Goal: Find contact information: Find contact information

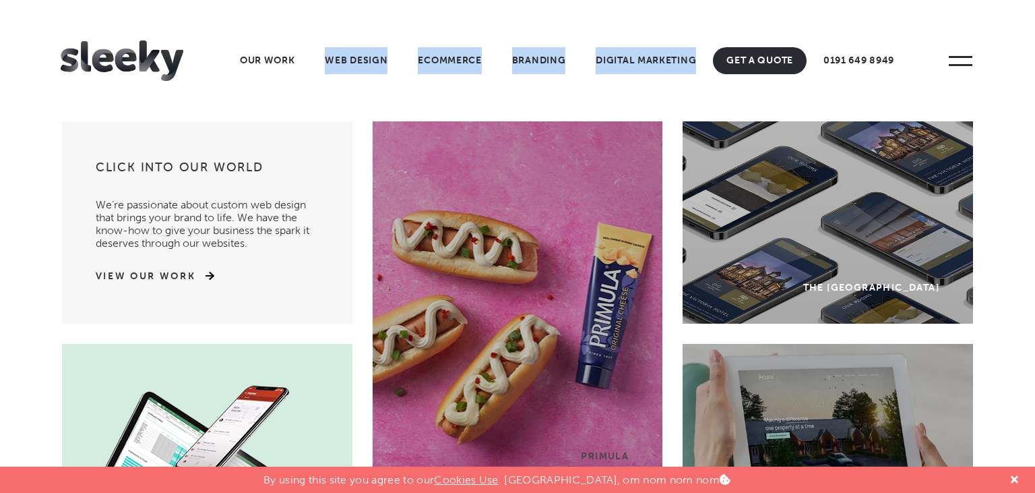
drag, startPoint x: 305, startPoint y: 23, endPoint x: 697, endPoint y: 96, distance: 398.3
click at [697, 96] on header "Home Our Work What We Do Web Design Ecommerce Branding Digital Marketing Other …" at bounding box center [517, 60] width 1035 height 121
copy ul "Web Design Ecommerce Branding Digital Marketing"
click at [361, 55] on link "Web Design" at bounding box center [356, 60] width 90 height 27
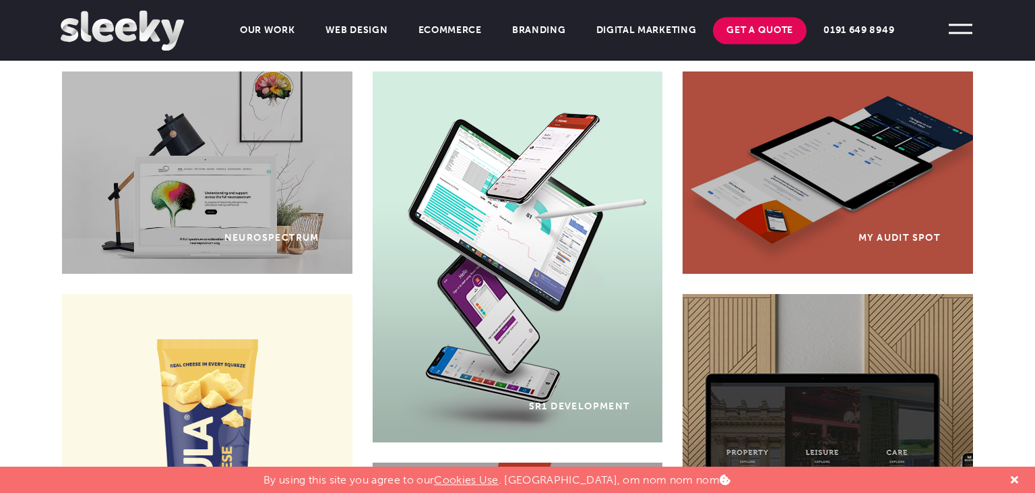
scroll to position [759, 0]
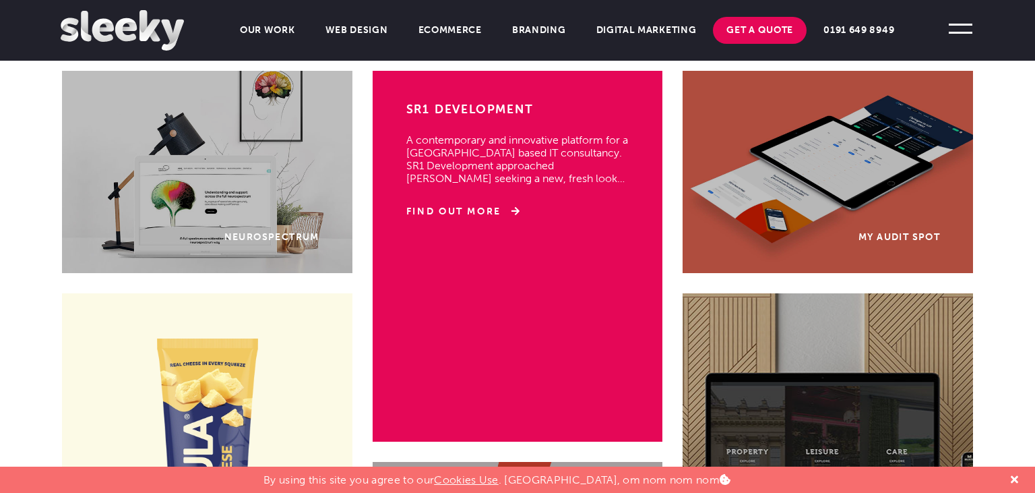
drag, startPoint x: 435, startPoint y: 95, endPoint x: 545, endPoint y: 104, distance: 110.2
click at [532, 101] on div "SR1 Development A contemporary and innovative platform for a UK based IT consul…" at bounding box center [518, 256] width 291 height 371
drag, startPoint x: 545, startPoint y: 104, endPoint x: 449, endPoint y: 109, distance: 95.8
click at [449, 109] on h3 "SR1 Development" at bounding box center [518, 110] width 224 height 19
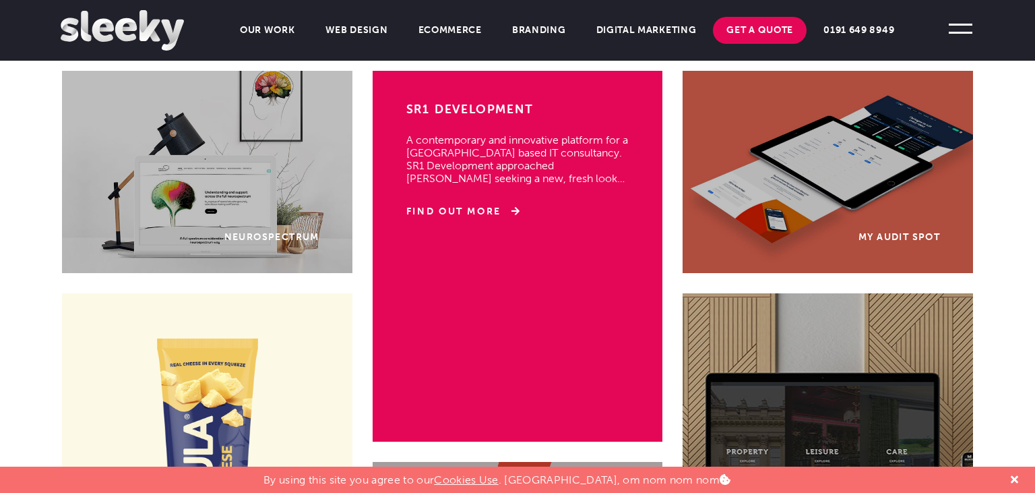
click at [449, 108] on h3 "SR1 Development" at bounding box center [518, 110] width 224 height 19
click at [455, 101] on h3 "SR1 Development" at bounding box center [518, 110] width 224 height 19
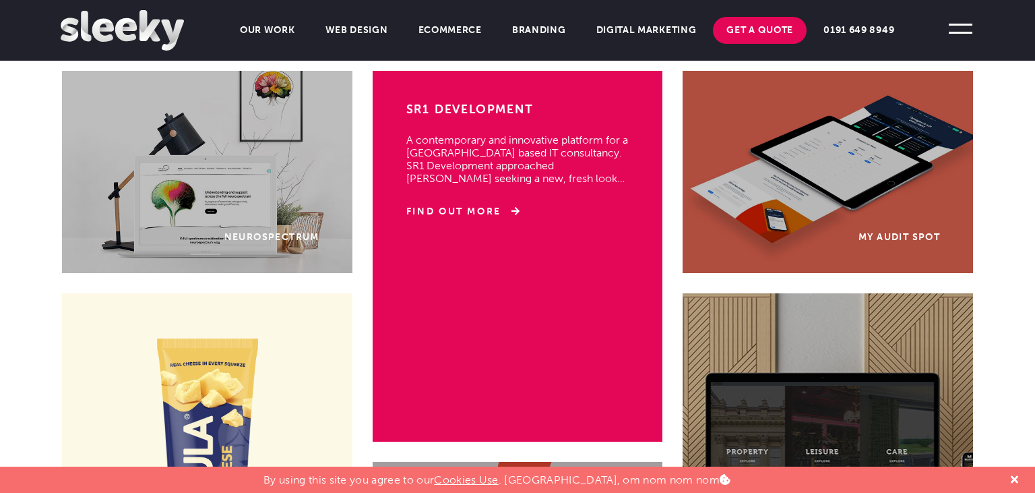
click at [455, 101] on h3 "SR1 Development" at bounding box center [518, 110] width 224 height 19
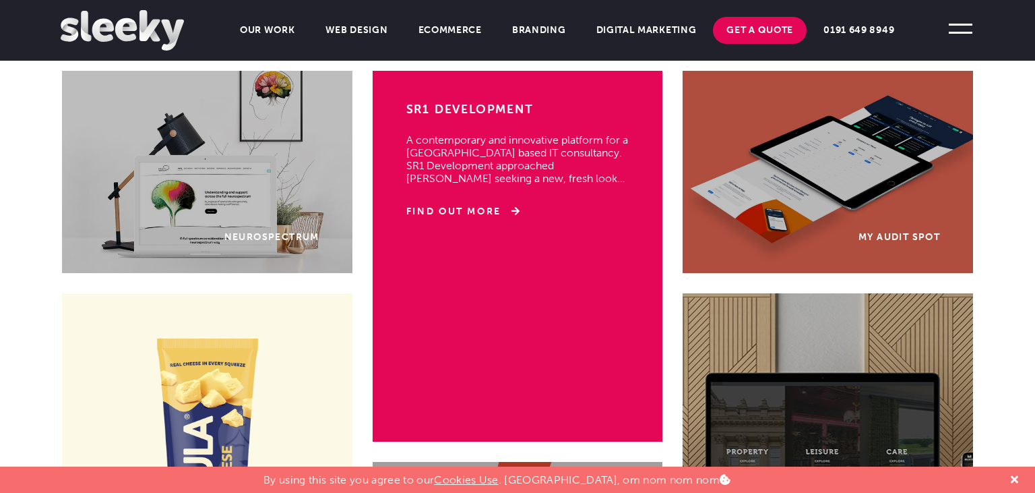
click at [417, 180] on div "SR1 Development A contemporary and innovative platform for a UK based IT consul…" at bounding box center [518, 256] width 291 height 371
drag, startPoint x: 429, startPoint y: 98, endPoint x: 621, endPoint y: 99, distance: 192.0
click at [621, 99] on div "SR1 Development A contemporary and innovative platform for a UK based IT consul…" at bounding box center [518, 256] width 291 height 371
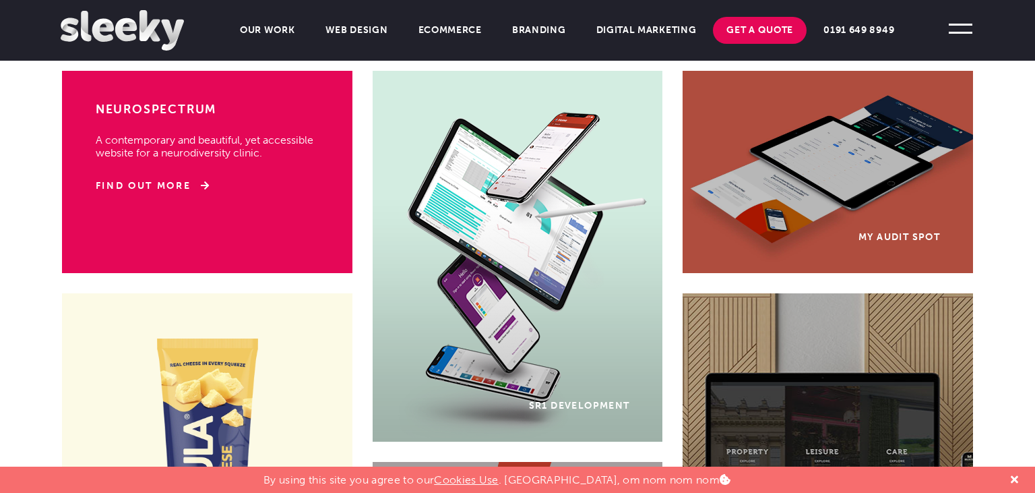
drag, startPoint x: 553, startPoint y: 104, endPoint x: 317, endPoint y: 104, distance: 235.8
click at [317, 71] on div "Case Studies View All Work Neurospectrum Neurospectrum A contemporary and beaut…" at bounding box center [517, 46] width 931 height 49
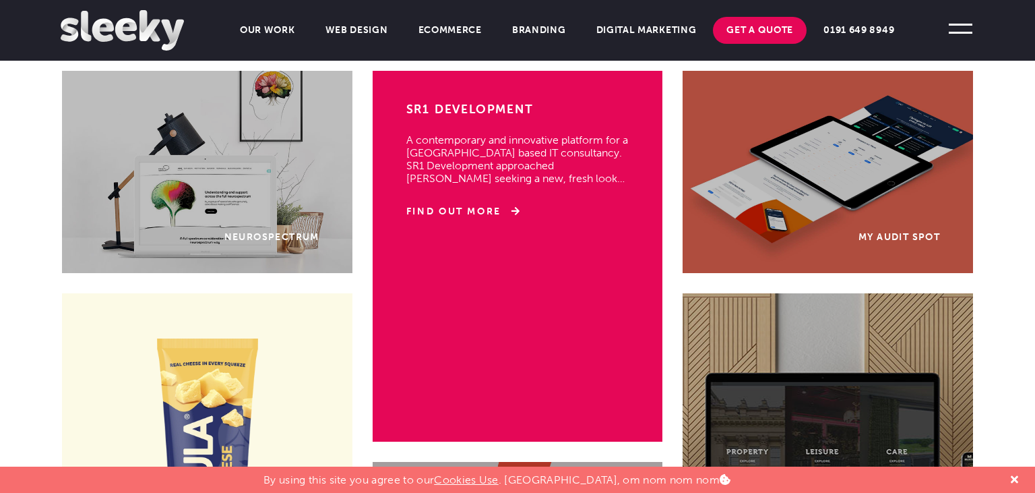
drag, startPoint x: 178, startPoint y: 128, endPoint x: 532, endPoint y: 69, distance: 359.4
click at [171, 71] on div "Case Studies View All Work Neurospectrum Neurospectrum A contemporary and beaut…" at bounding box center [517, 46] width 931 height 49
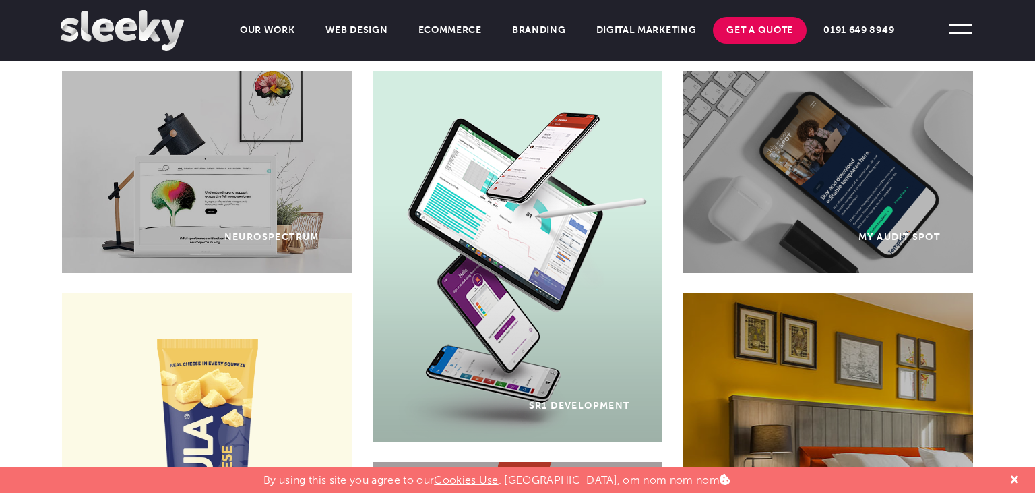
drag, startPoint x: 626, startPoint y: 69, endPoint x: 11, endPoint y: 132, distance: 617.7
click at [11, 132] on section "Case Studies View All Work Neurospectrum Neurospectrum A contemporary and beaut…" at bounding box center [517, 484] width 1035 height 925
click at [962, 32] on span at bounding box center [961, 33] width 24 height 2
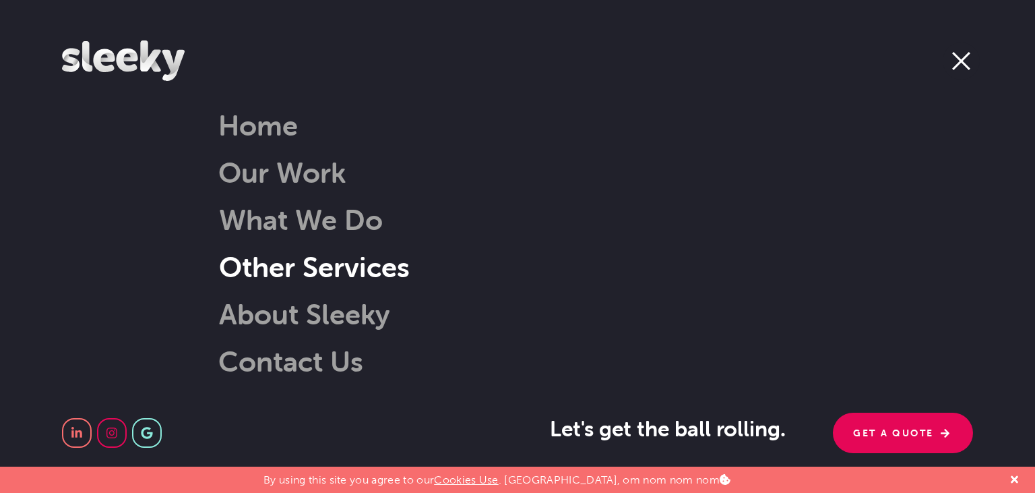
click at [339, 272] on link "Other Services" at bounding box center [297, 266] width 225 height 34
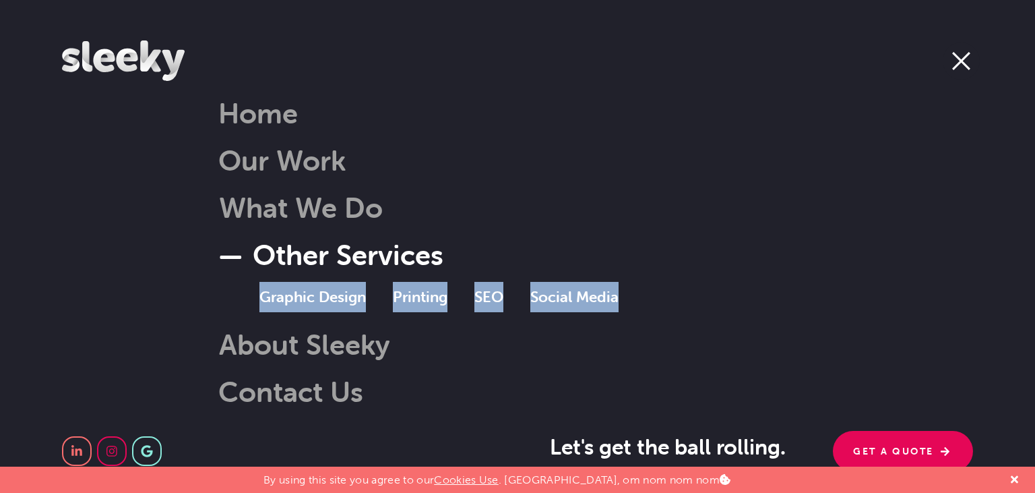
drag, startPoint x: 224, startPoint y: 292, endPoint x: 675, endPoint y: 289, distance: 451.5
click at [675, 289] on div "Home Our Work What We Do Web Design Ecommerce Branding Digital Marketing Other …" at bounding box center [517, 270] width 1035 height 540
copy ul "Graphic Design Printing SEO Social Media"
click at [306, 385] on link "Contact Us" at bounding box center [290, 391] width 145 height 34
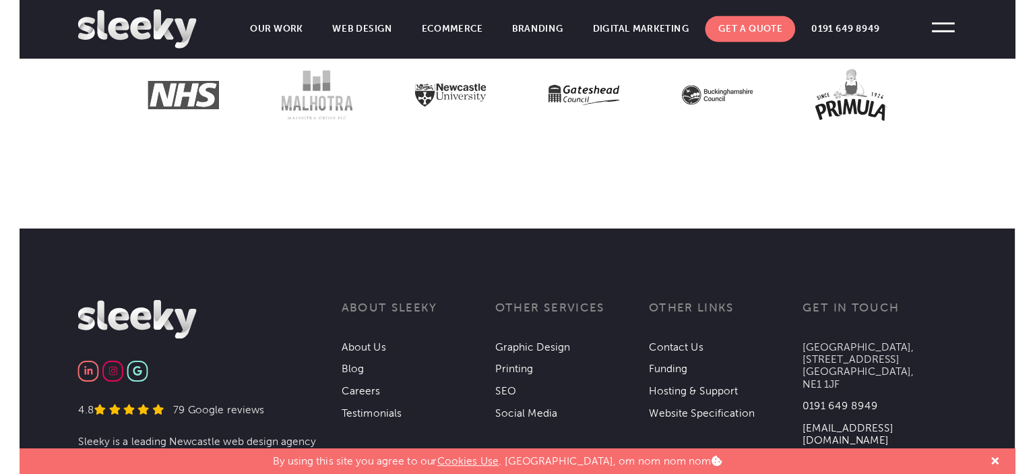
scroll to position [2087, 0]
